Goal: Information Seeking & Learning: Learn about a topic

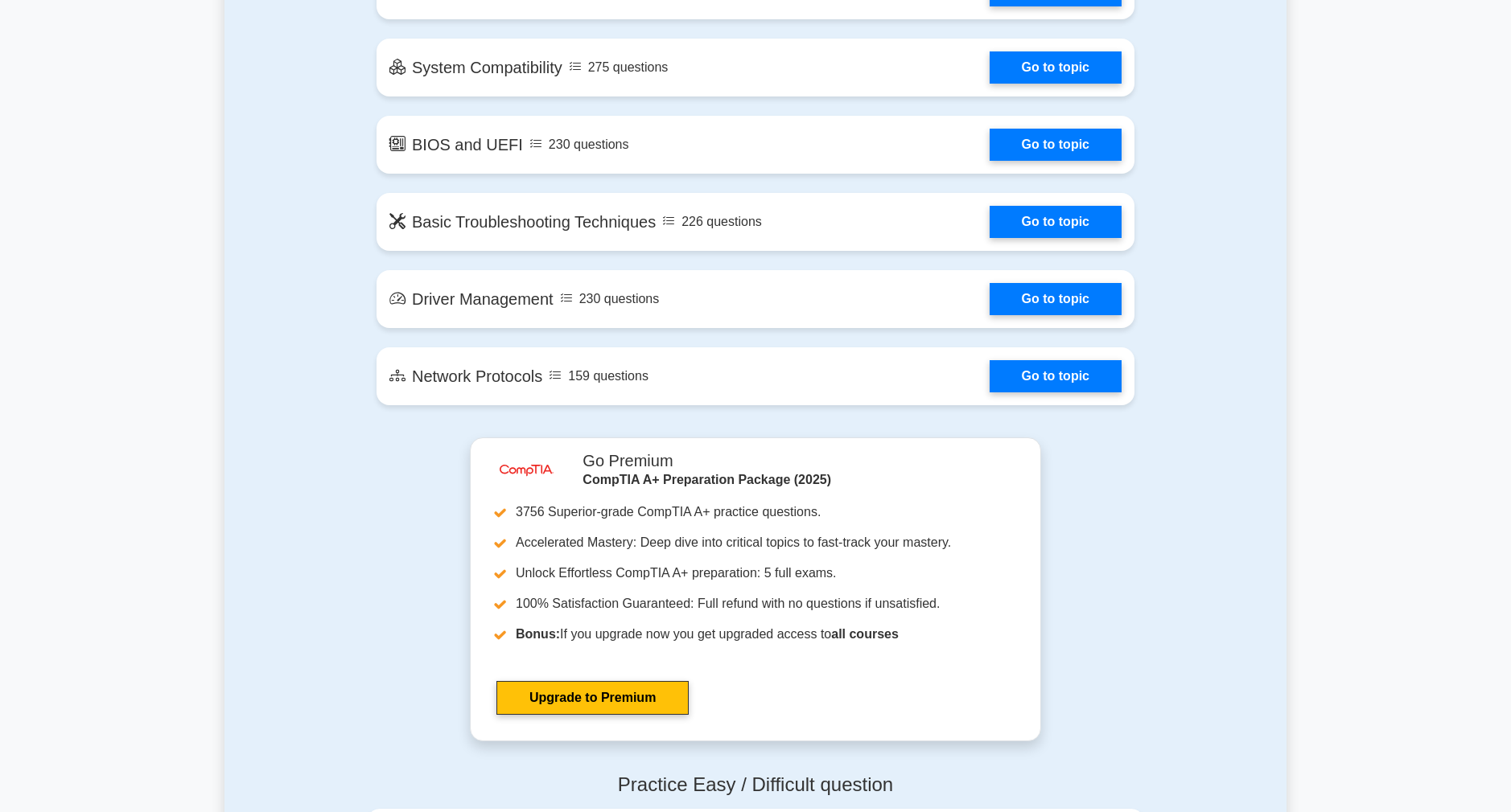
scroll to position [2465, 0]
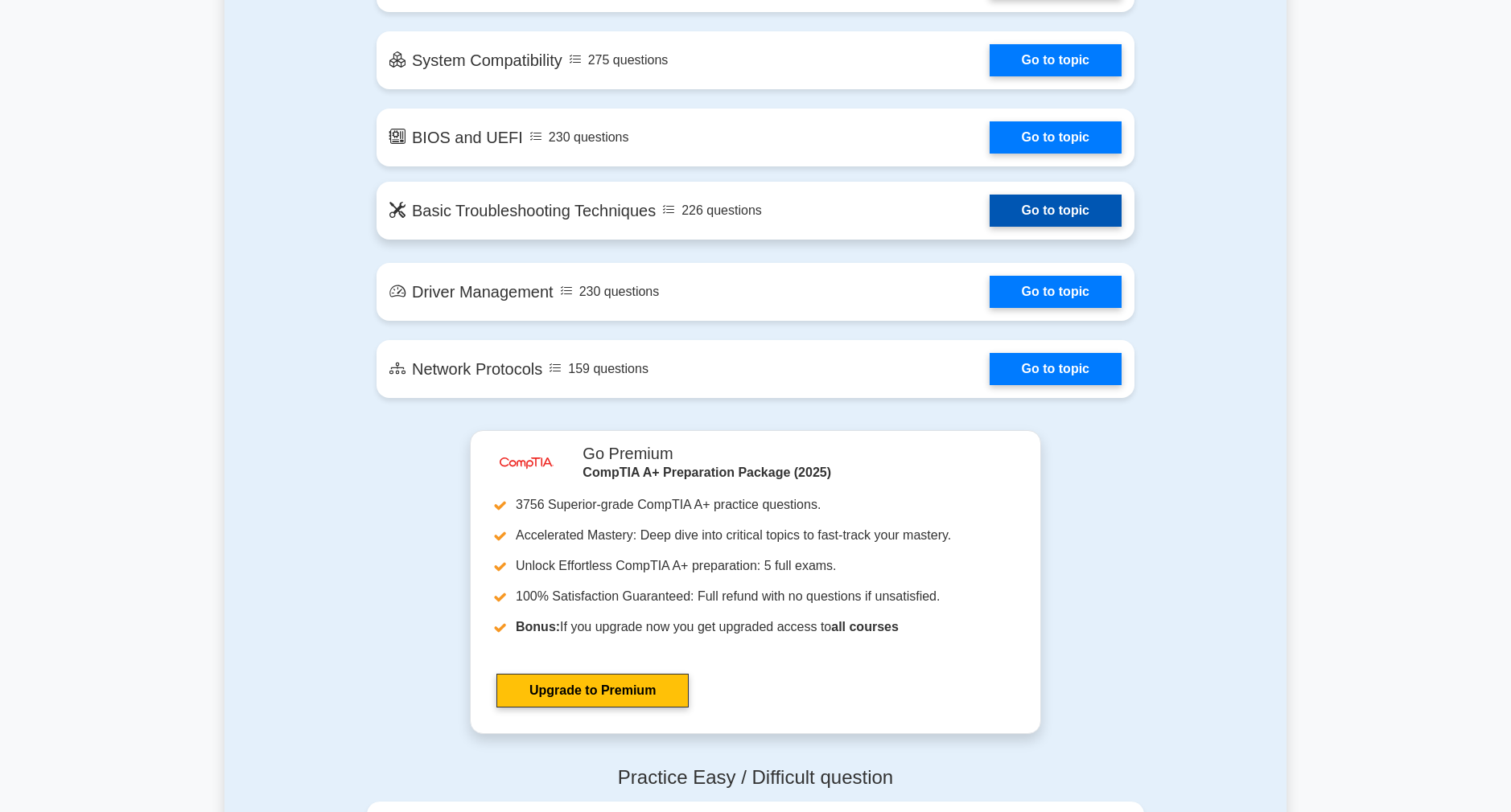
click at [994, 224] on link "Go to topic" at bounding box center [1055, 210] width 132 height 32
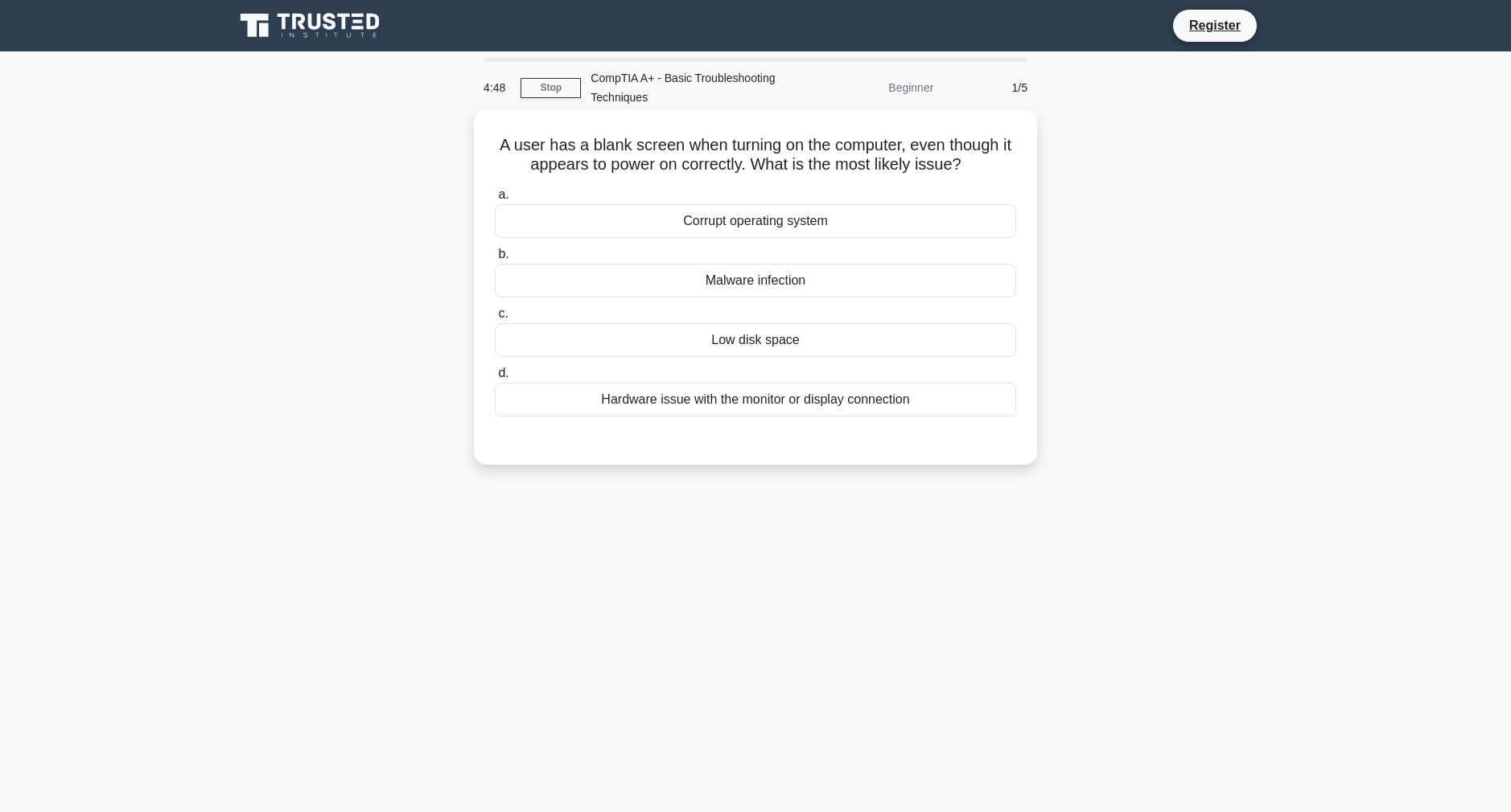
click at [746, 406] on div "Hardware issue with the monitor or display connection" at bounding box center [756, 400] width 521 height 34
click at [495, 379] on input "d. Hardware issue with the monitor or display connection" at bounding box center [495, 373] width 0 height 10
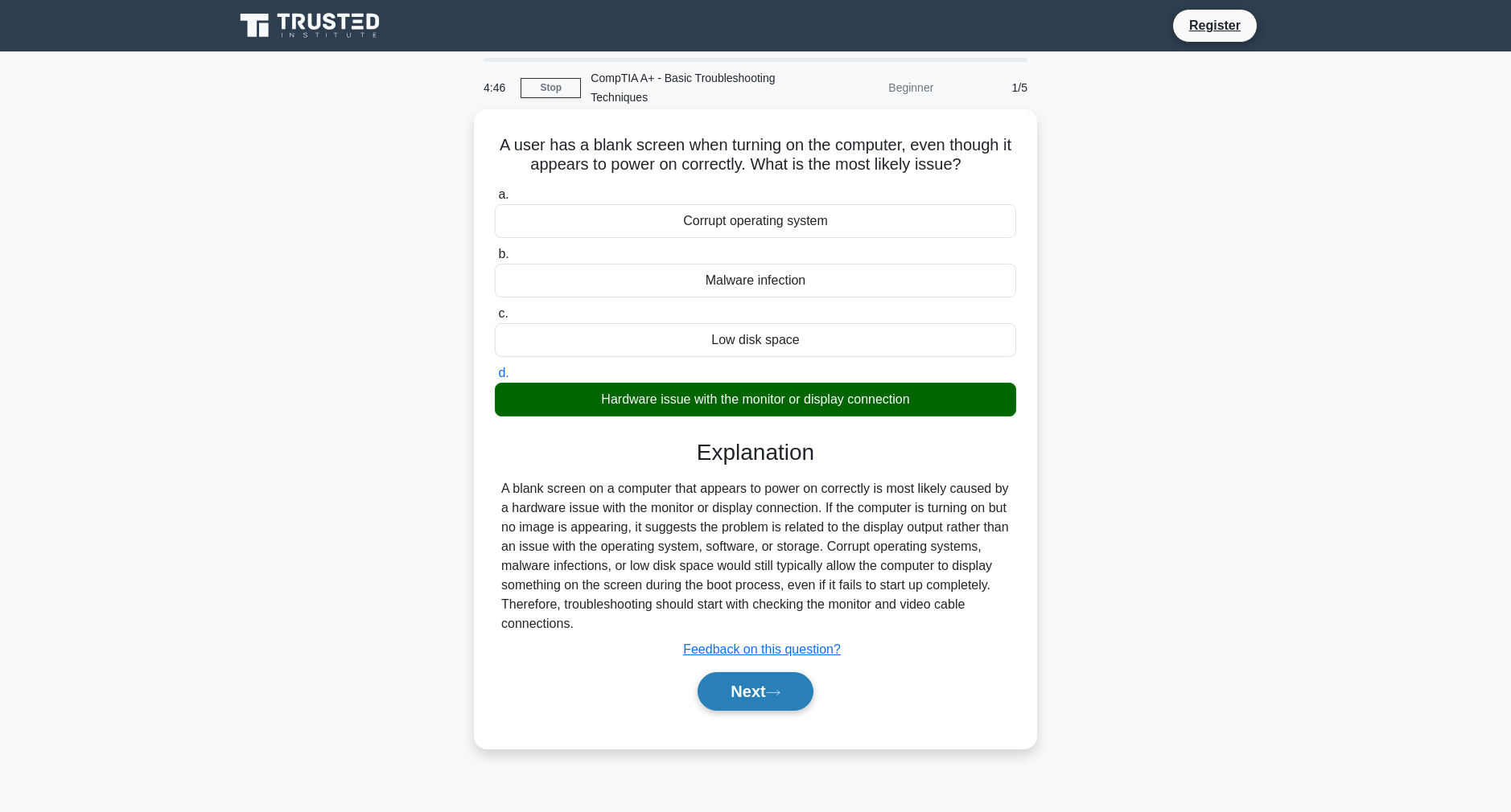
click at [742, 689] on button "Next" at bounding box center [755, 691] width 115 height 39
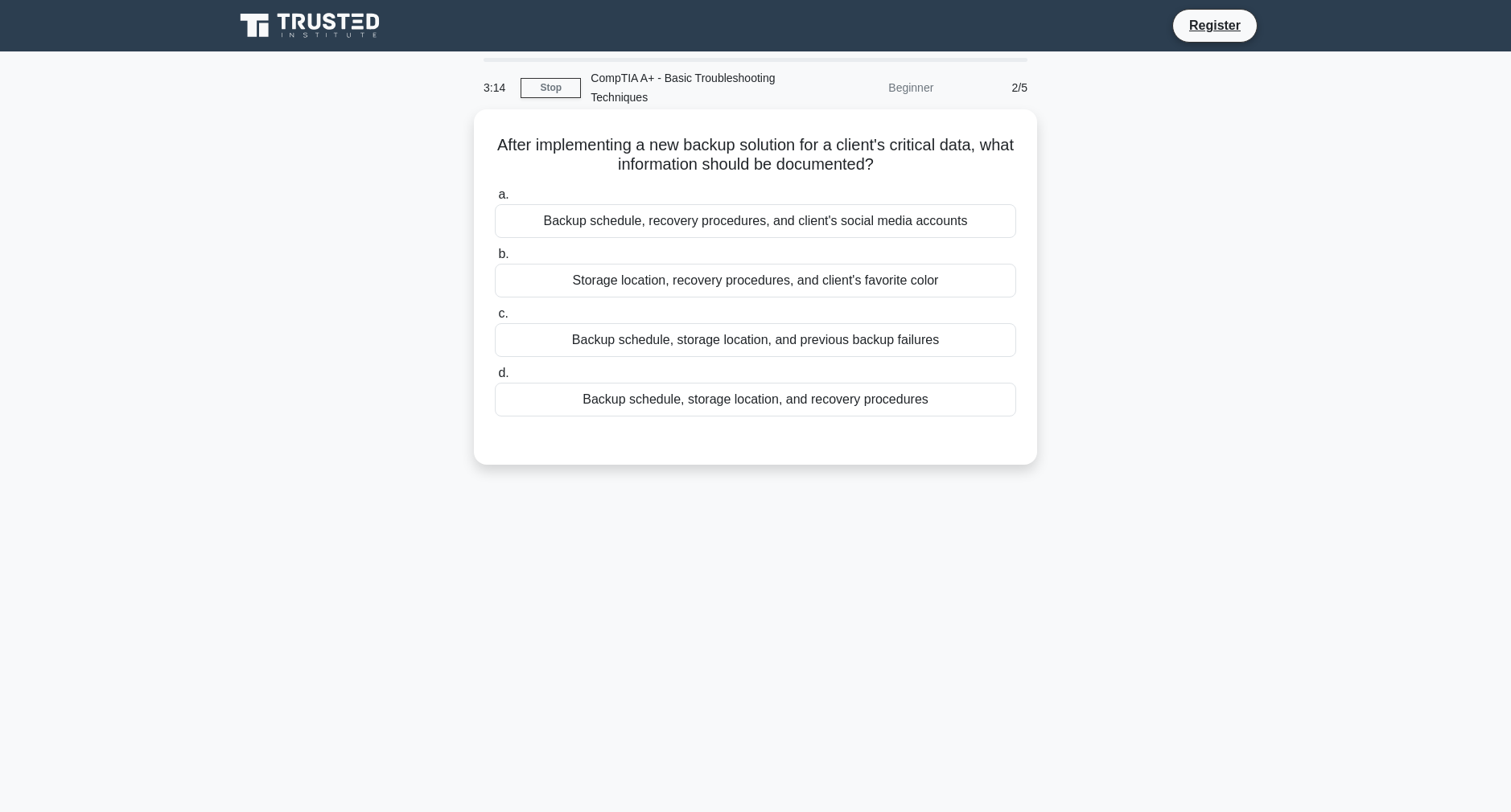
click at [738, 346] on div "Backup schedule, storage location, and previous backup failures" at bounding box center [756, 340] width 521 height 34
click at [495, 319] on input "c. Backup schedule, storage location, and previous backup failures" at bounding box center [495, 314] width 0 height 10
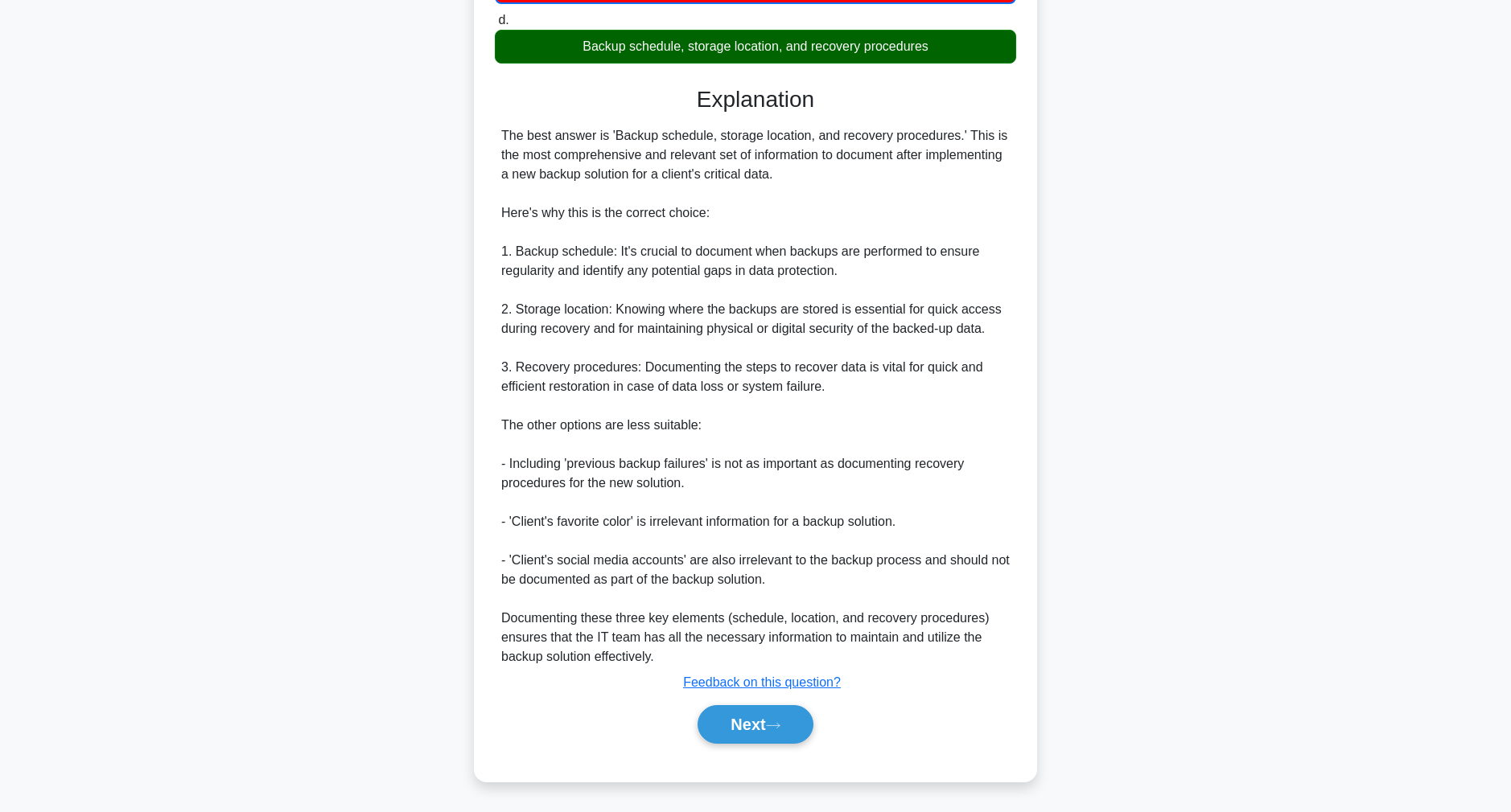
scroll to position [354, 0]
click at [719, 726] on button "Next" at bounding box center [755, 724] width 115 height 39
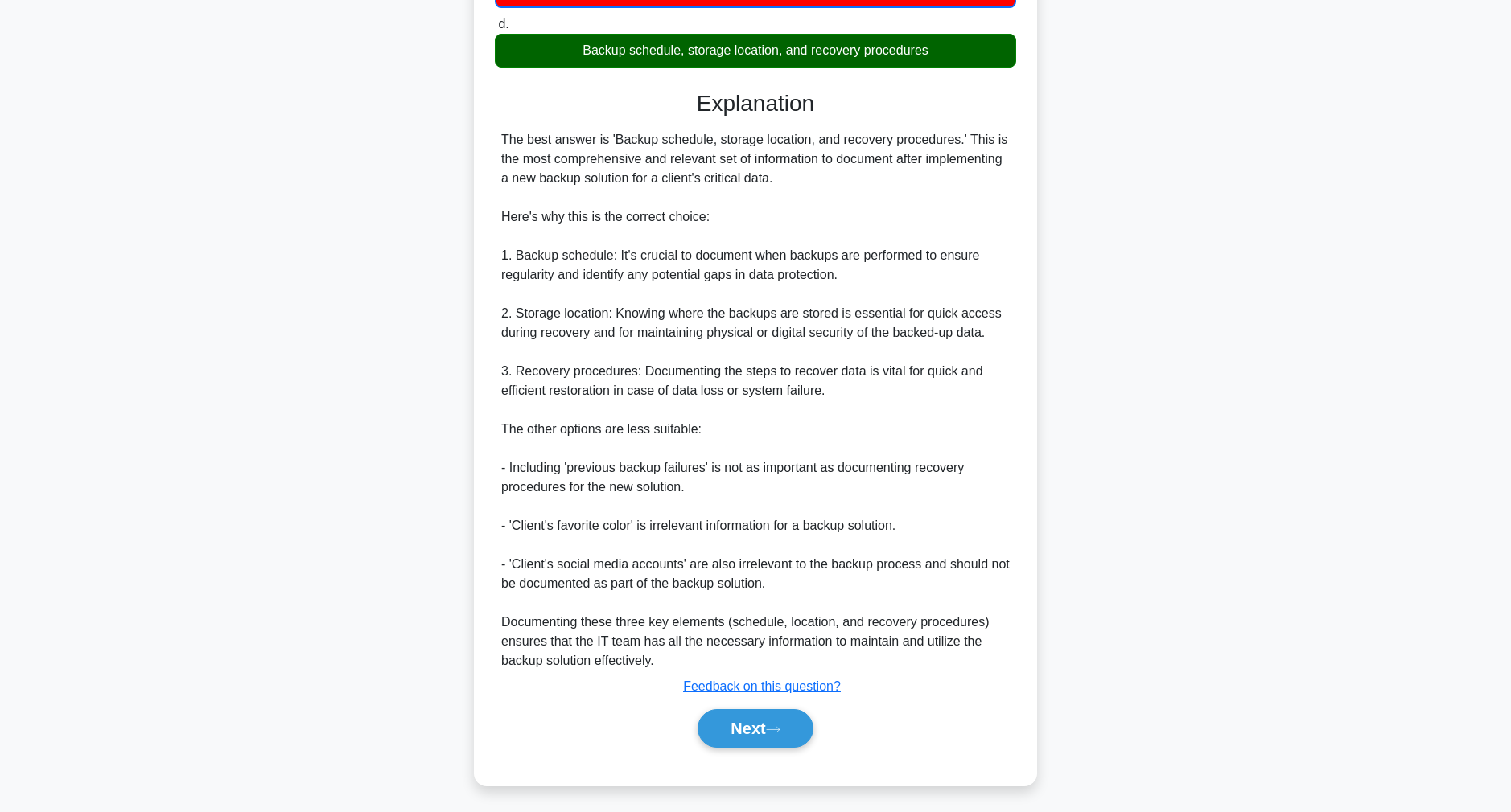
scroll to position [56, 0]
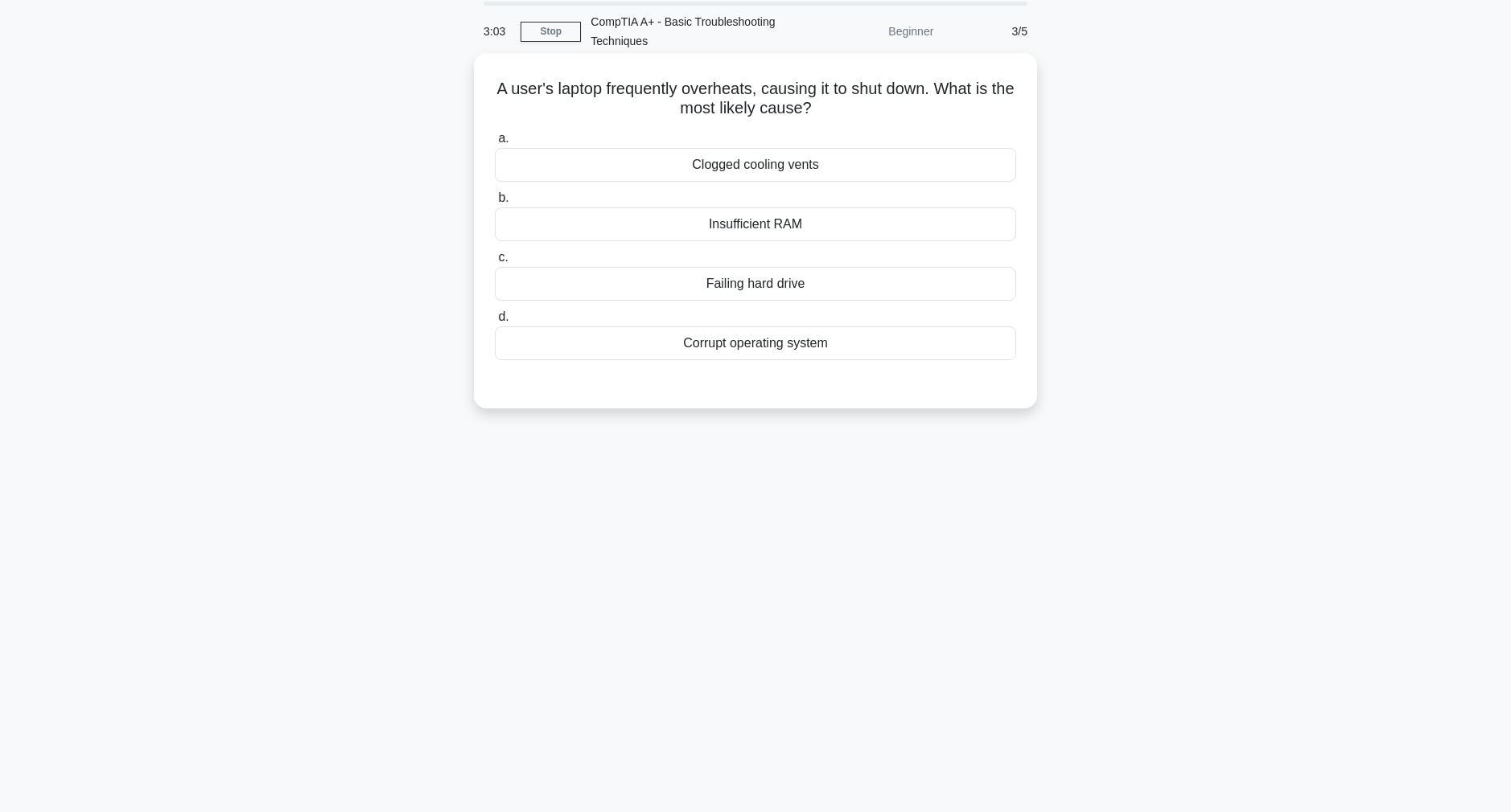
click at [849, 171] on div "Clogged cooling vents" at bounding box center [756, 165] width 521 height 34
click at [495, 144] on input "a. Clogged cooling vents" at bounding box center [495, 138] width 0 height 10
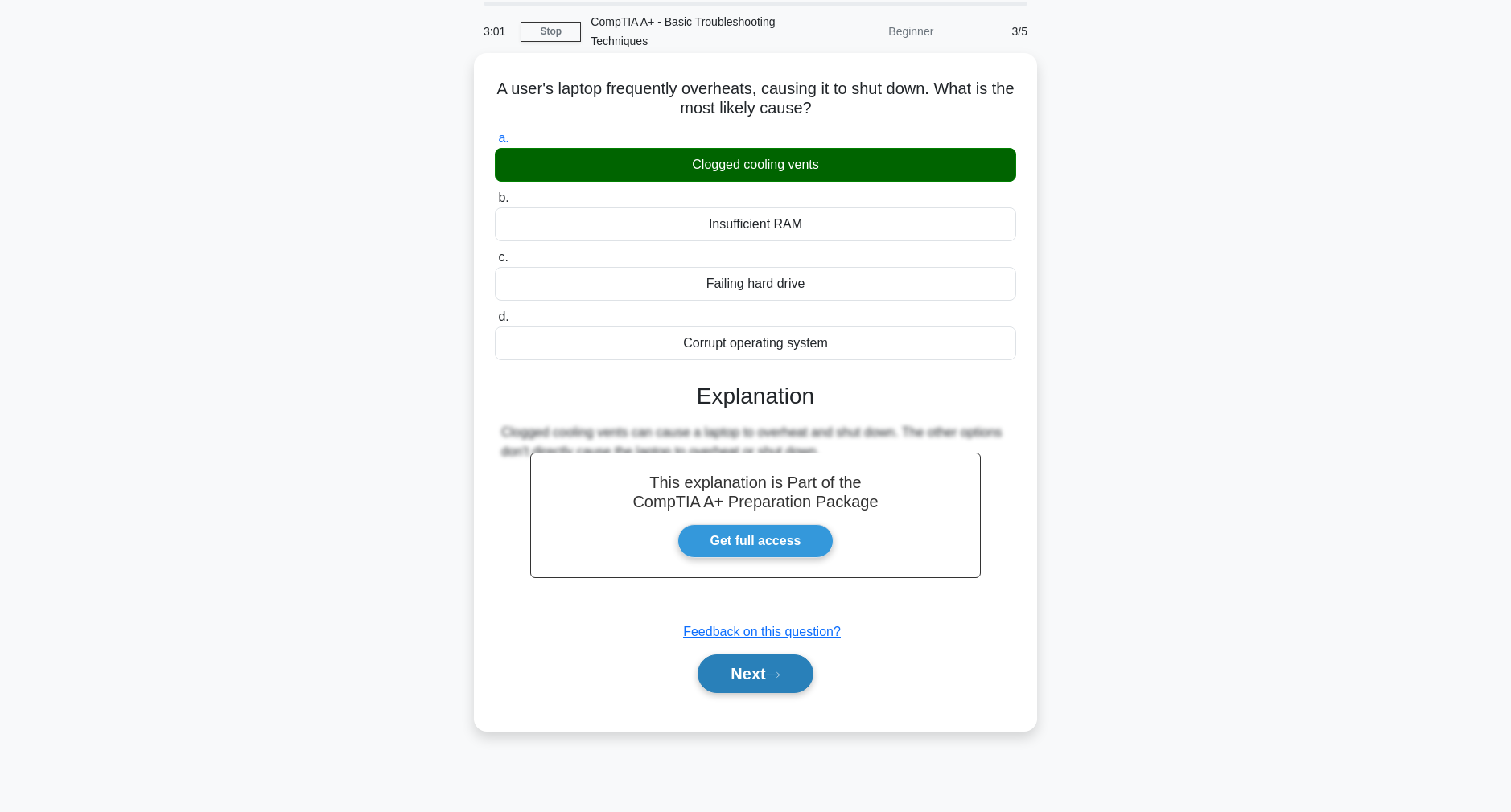
click at [732, 691] on button "Next" at bounding box center [755, 674] width 115 height 39
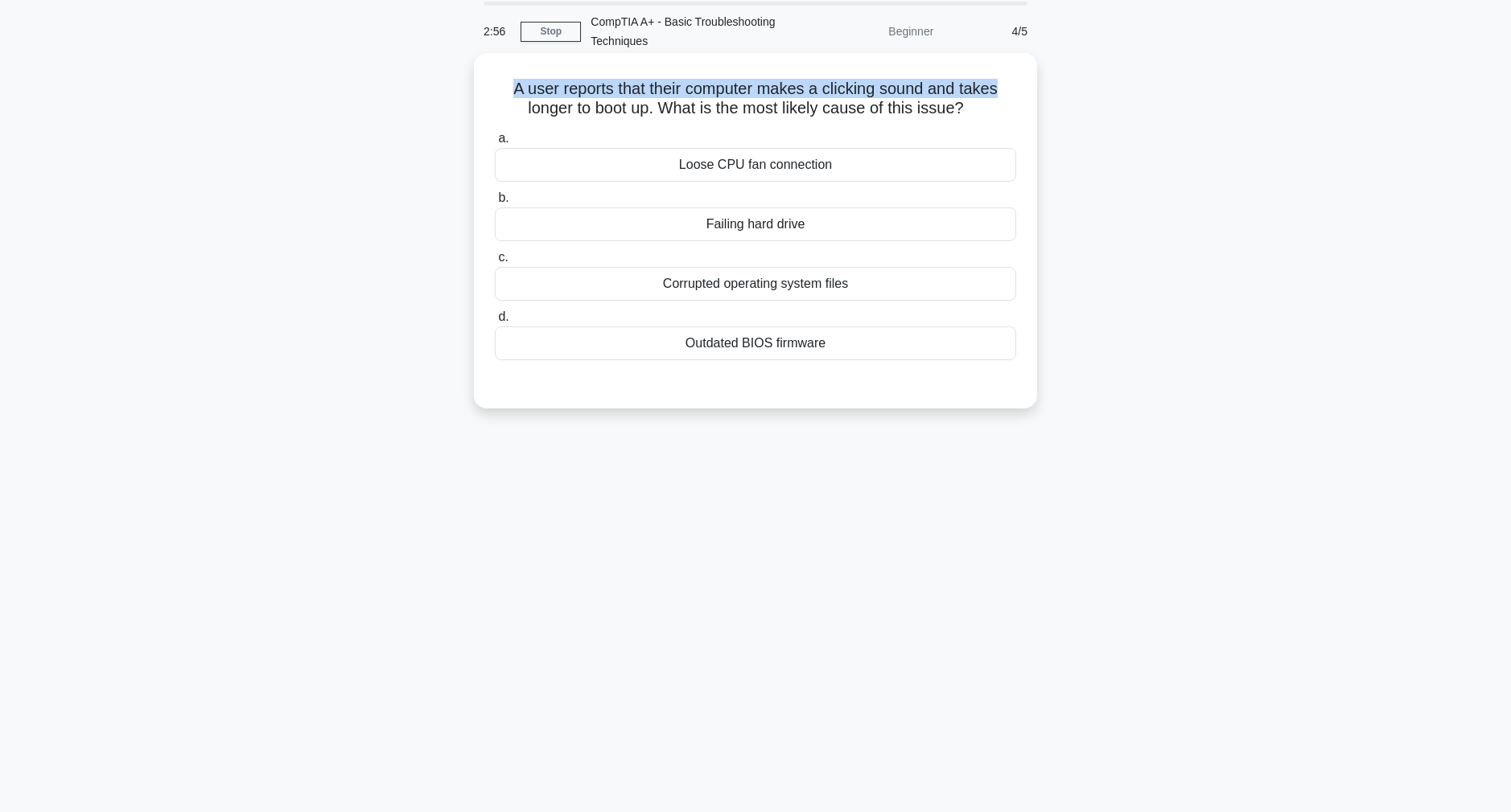
drag, startPoint x: 513, startPoint y: 91, endPoint x: 1007, endPoint y: 80, distance: 494.1
click at [1008, 80] on h5 "A user reports that their computer makes a clicking sound and takes longer to b…" at bounding box center [755, 99] width 524 height 40
click at [1007, 80] on h5 "A user reports that their computer makes a clicking sound and takes longer to b…" at bounding box center [755, 99] width 524 height 40
click at [736, 226] on div "Failing hard drive" at bounding box center [756, 225] width 521 height 34
click at [495, 204] on input "b. Failing hard drive" at bounding box center [495, 198] width 0 height 10
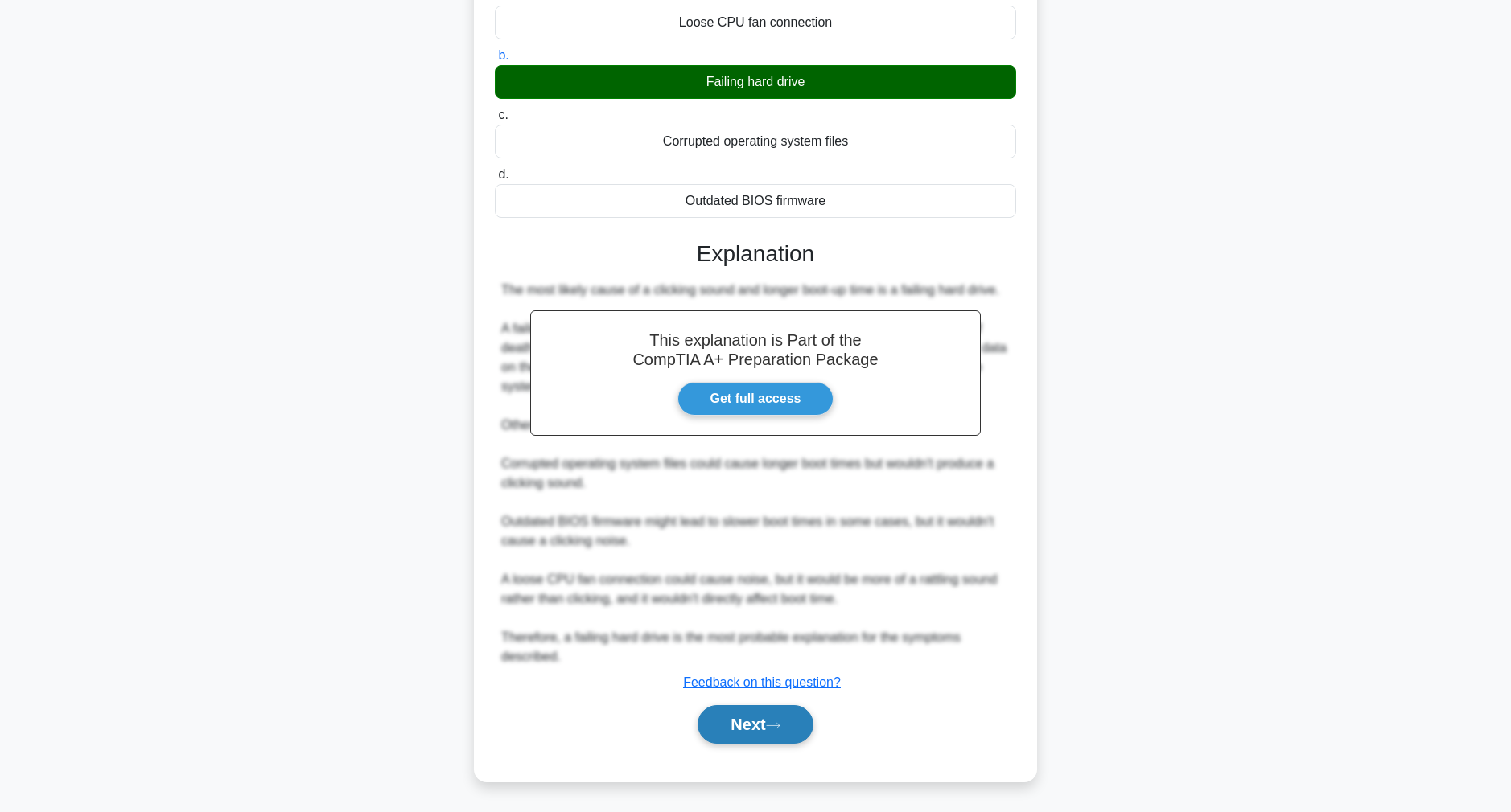
click at [741, 721] on button "Next" at bounding box center [755, 724] width 115 height 39
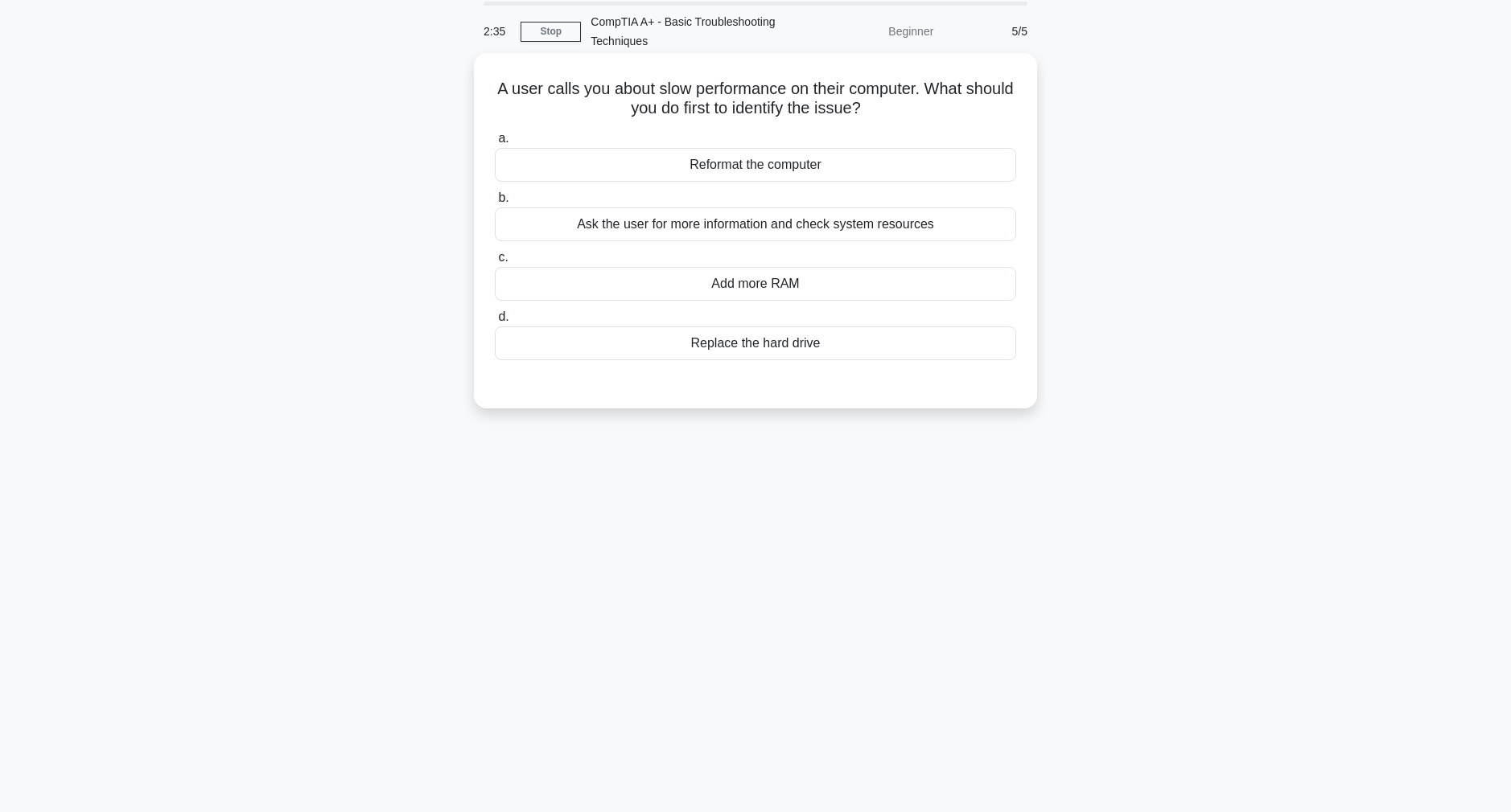
click at [754, 231] on div "Ask the user for more information and check system resources" at bounding box center [756, 225] width 521 height 34
click at [495, 204] on input "b. Ask the user for more information and check system resources" at bounding box center [495, 198] width 0 height 10
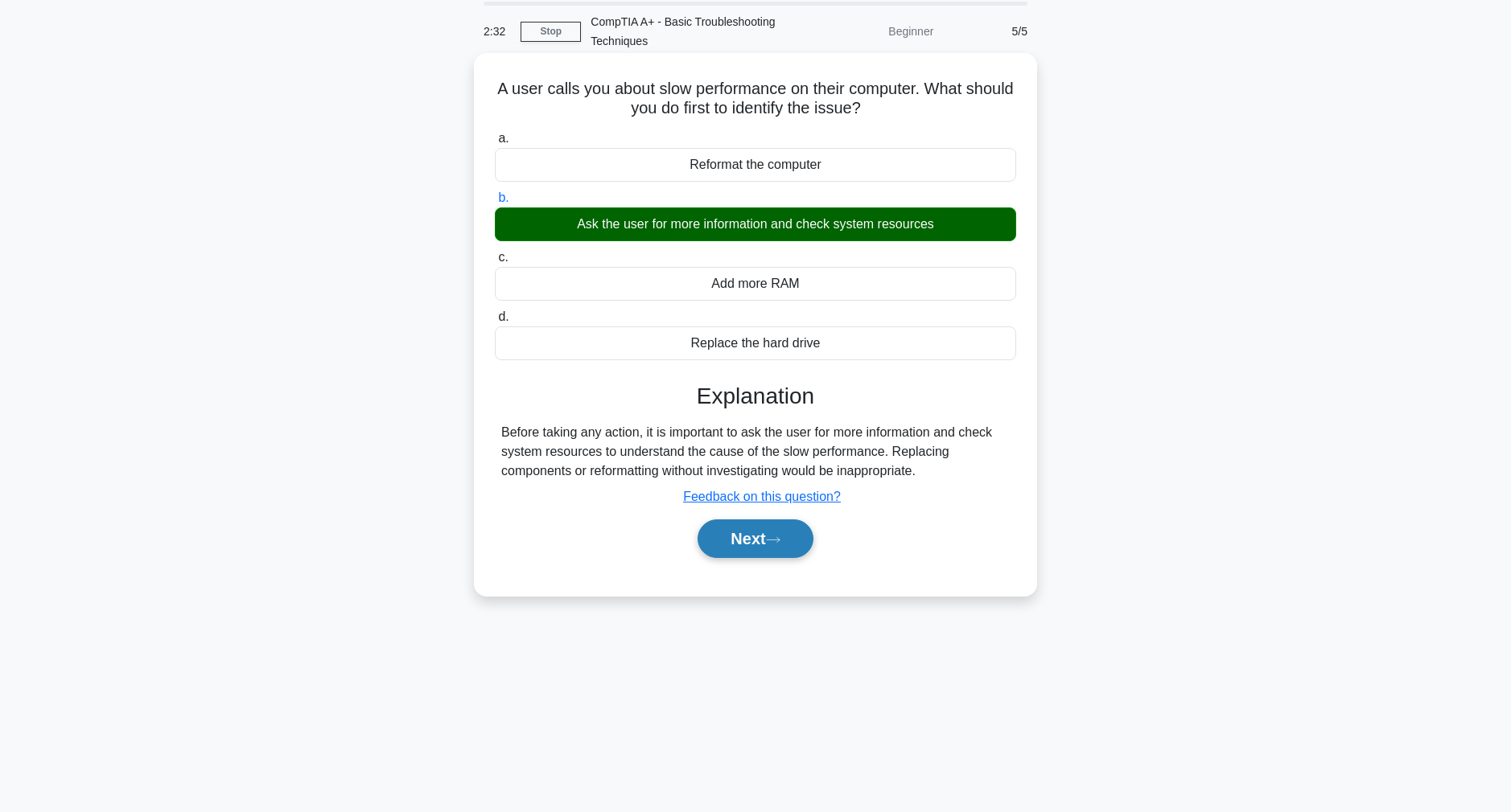
click at [737, 548] on button "Next" at bounding box center [755, 538] width 115 height 39
